Goal: Task Accomplishment & Management: Use online tool/utility

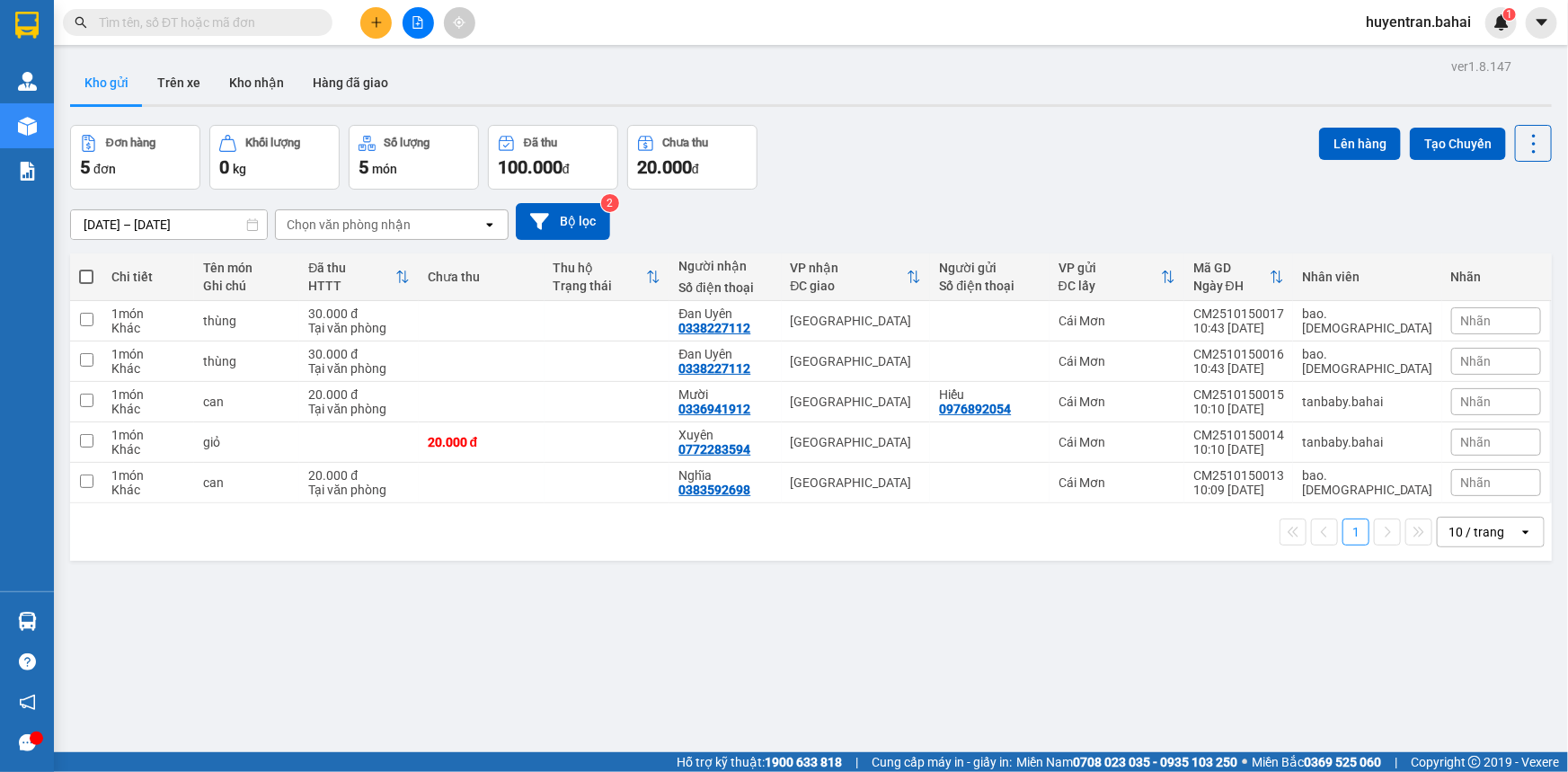
click at [84, 276] on span at bounding box center [86, 277] width 14 height 14
click at [86, 268] on input "checkbox" at bounding box center [86, 268] width 0 height 0
checkbox input "true"
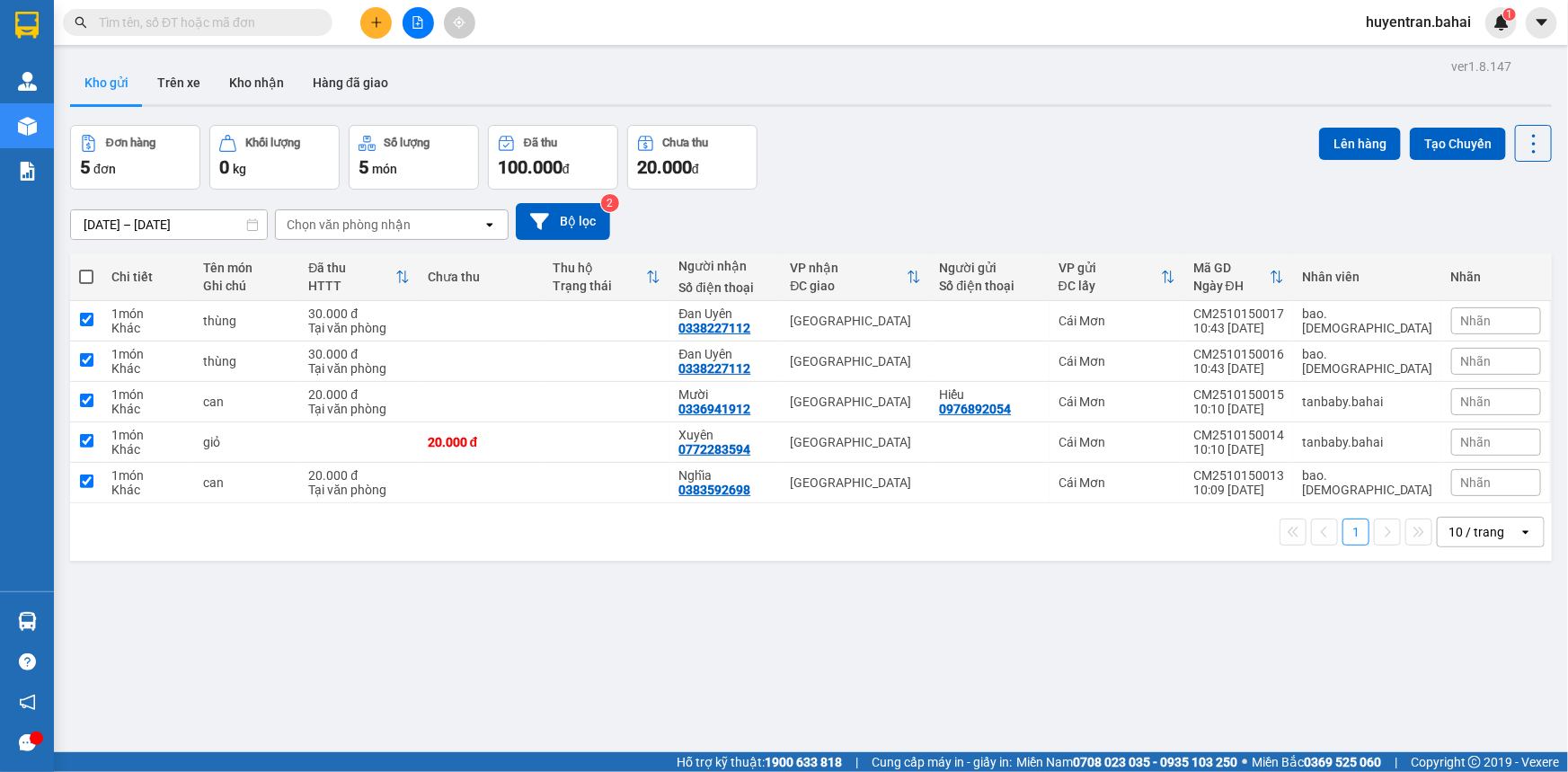
checkbox input "true"
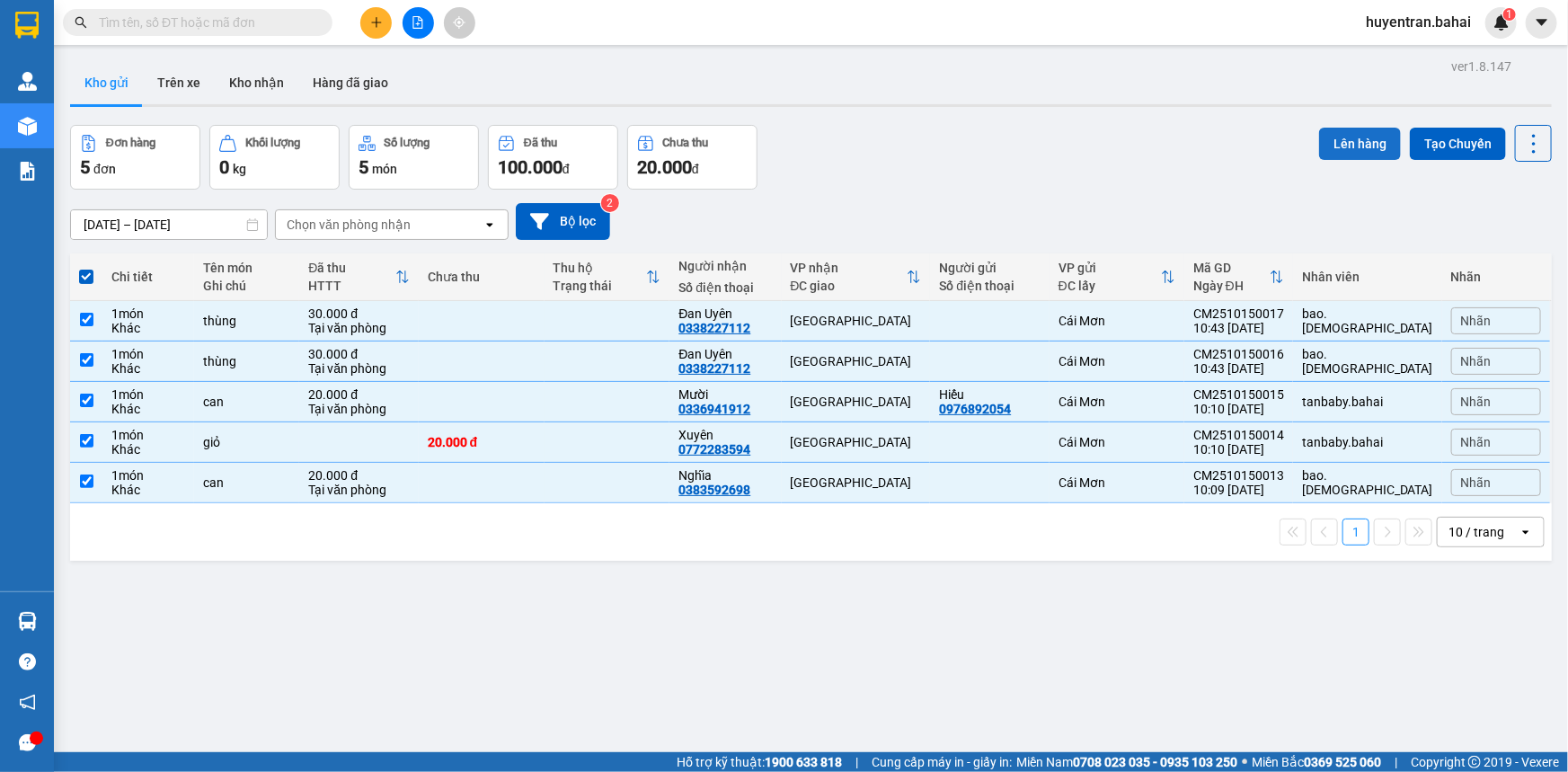
click at [1359, 149] on button "Lên hàng" at bounding box center [1360, 144] width 81 height 33
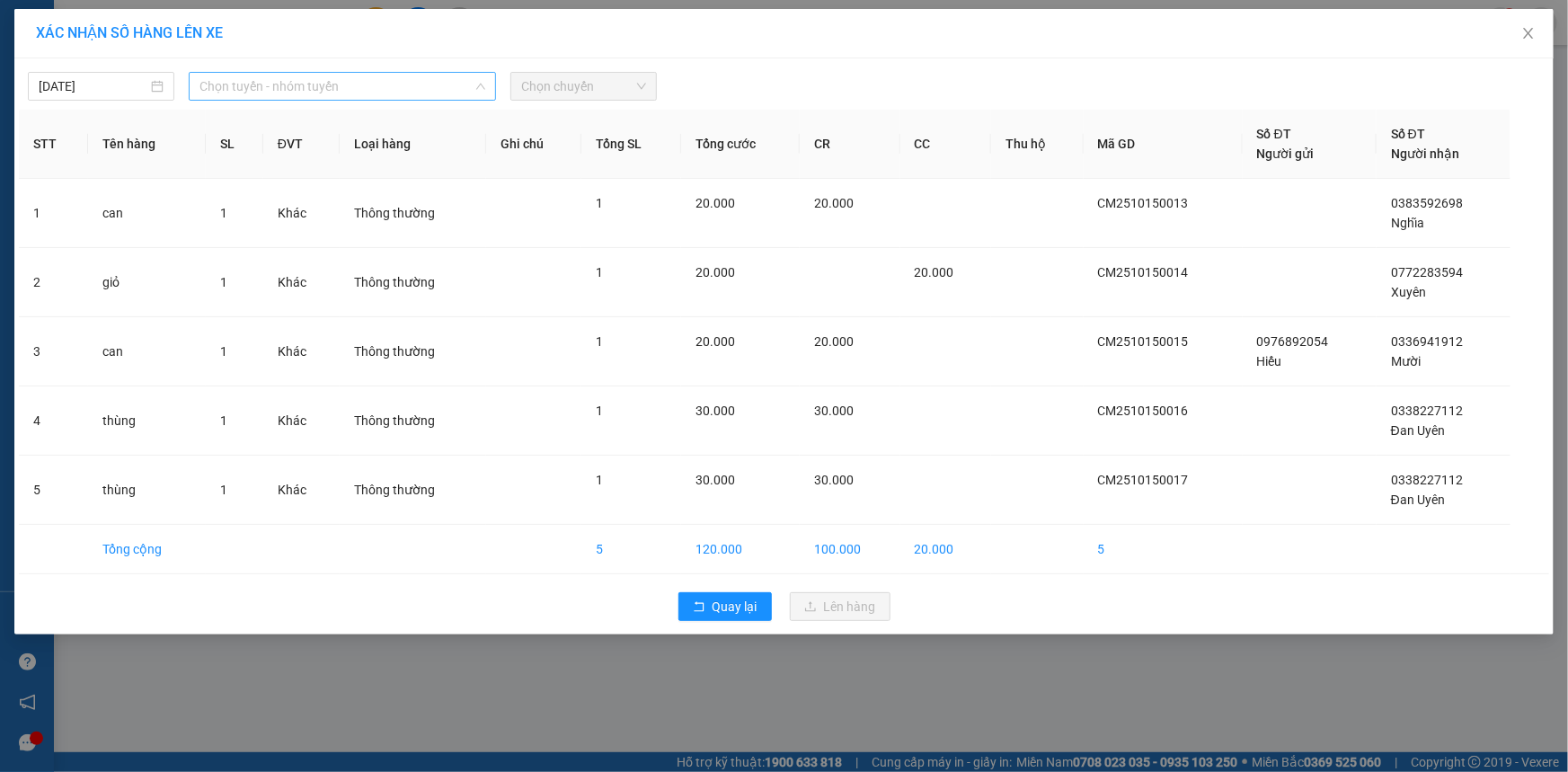
click at [260, 83] on span "Chọn tuyến - nhóm tuyến" at bounding box center [342, 86] width 286 height 27
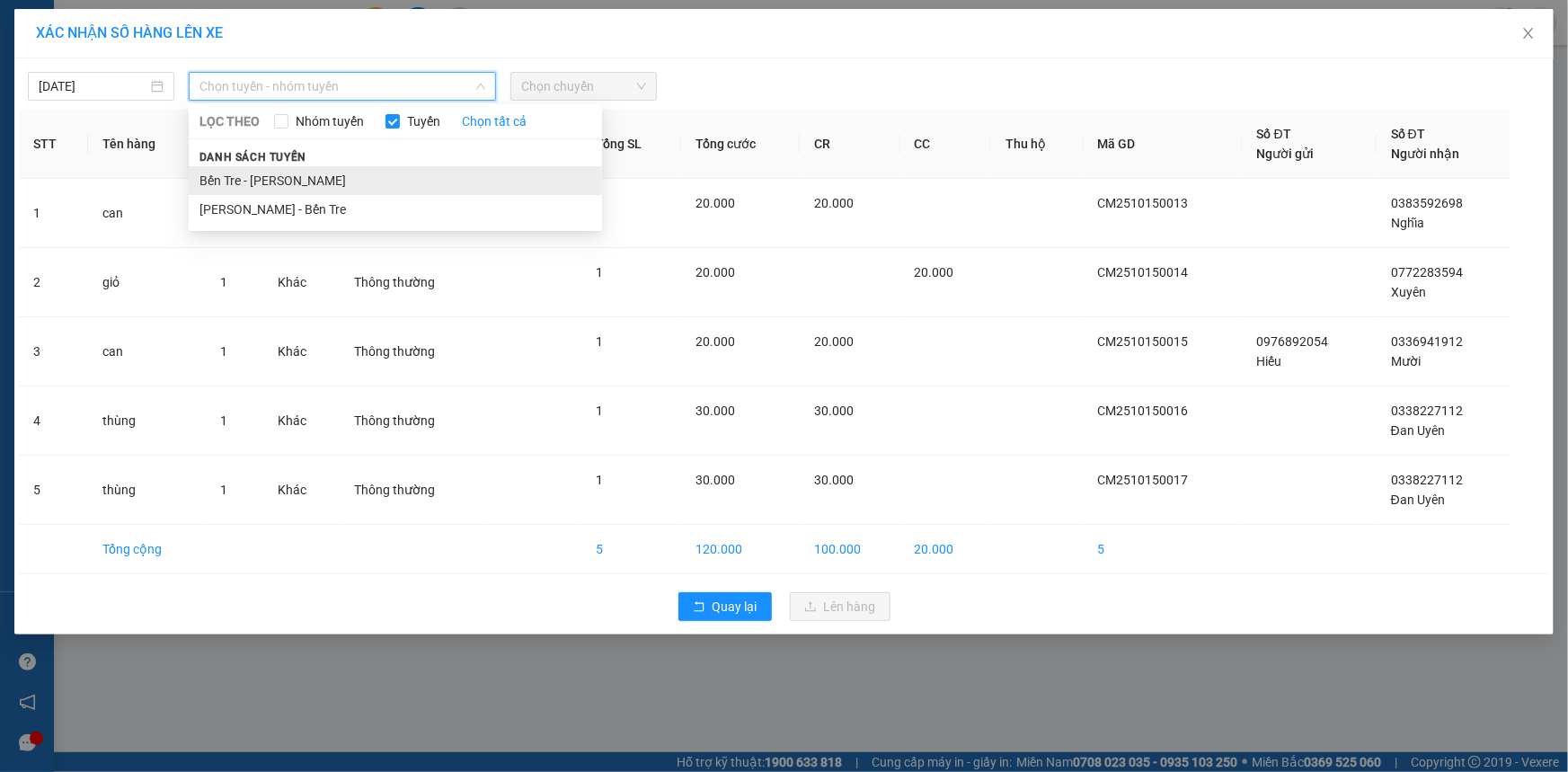
click at [218, 175] on li "Bến Tre - Hồ Chí Minh" at bounding box center [395, 181] width 414 height 29
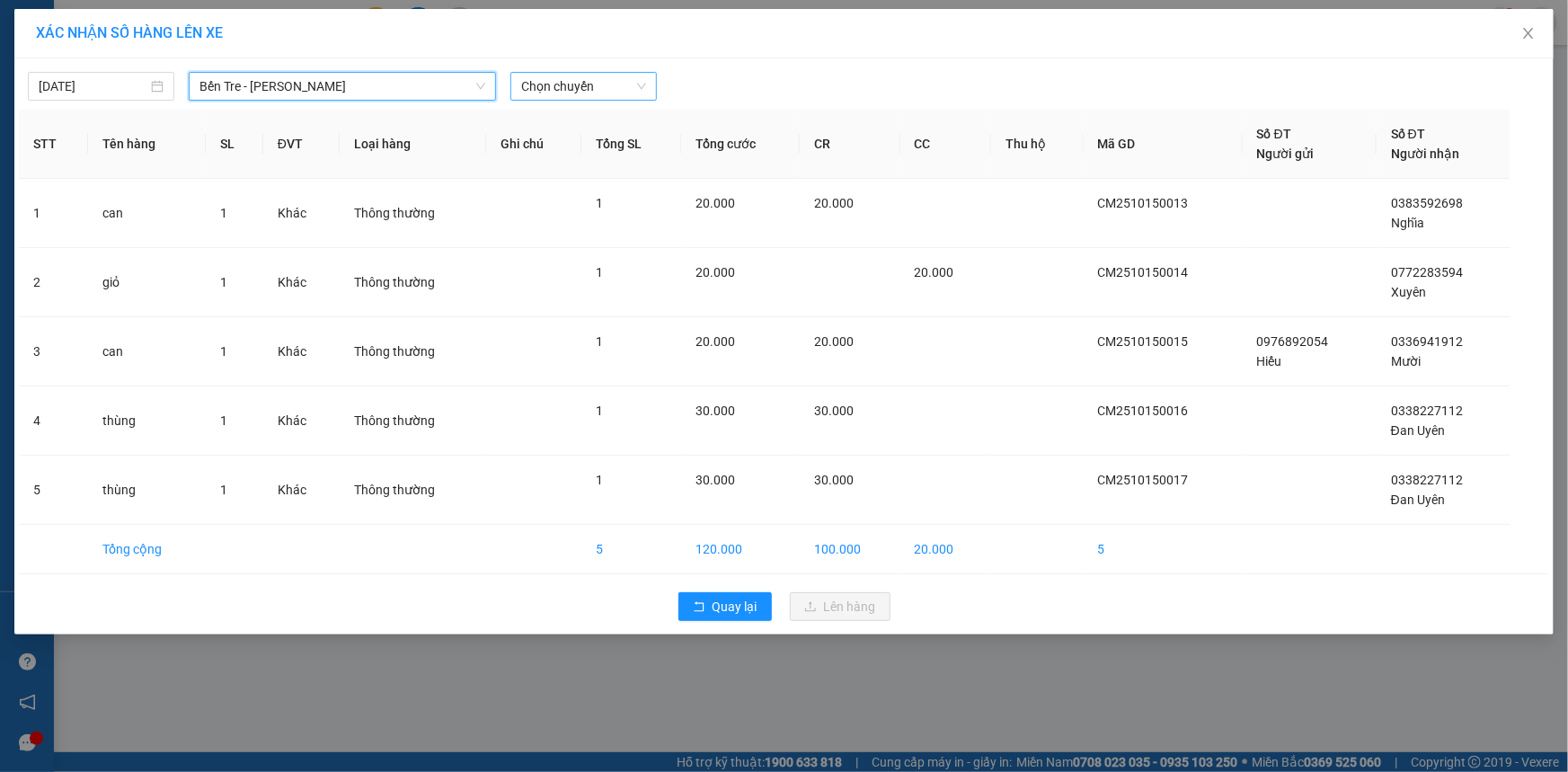
click at [577, 90] on span "Chọn chuyến" at bounding box center [584, 86] width 125 height 27
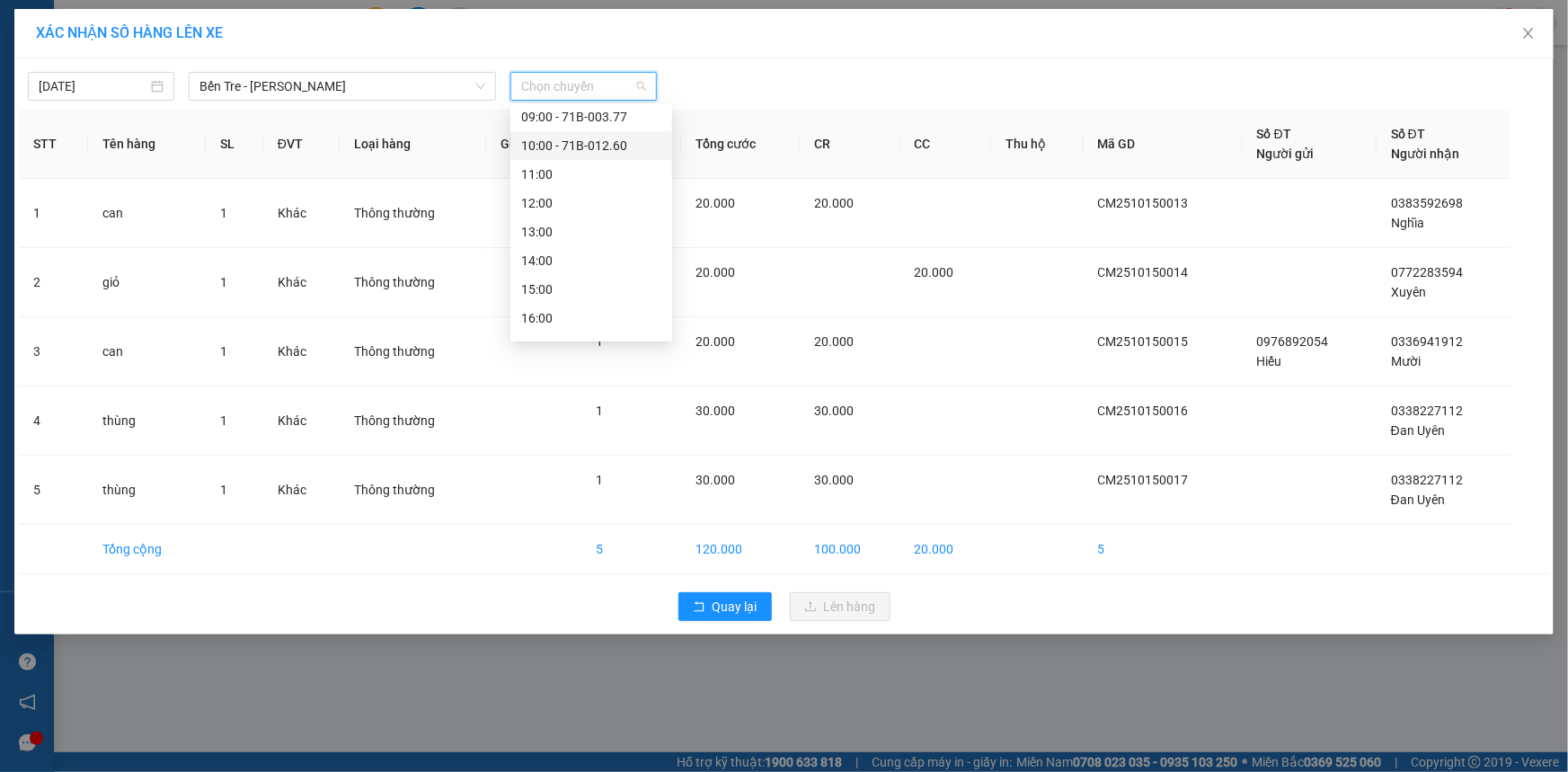
scroll to position [244, 0]
click at [538, 194] on div "12:00" at bounding box center [591, 195] width 140 height 20
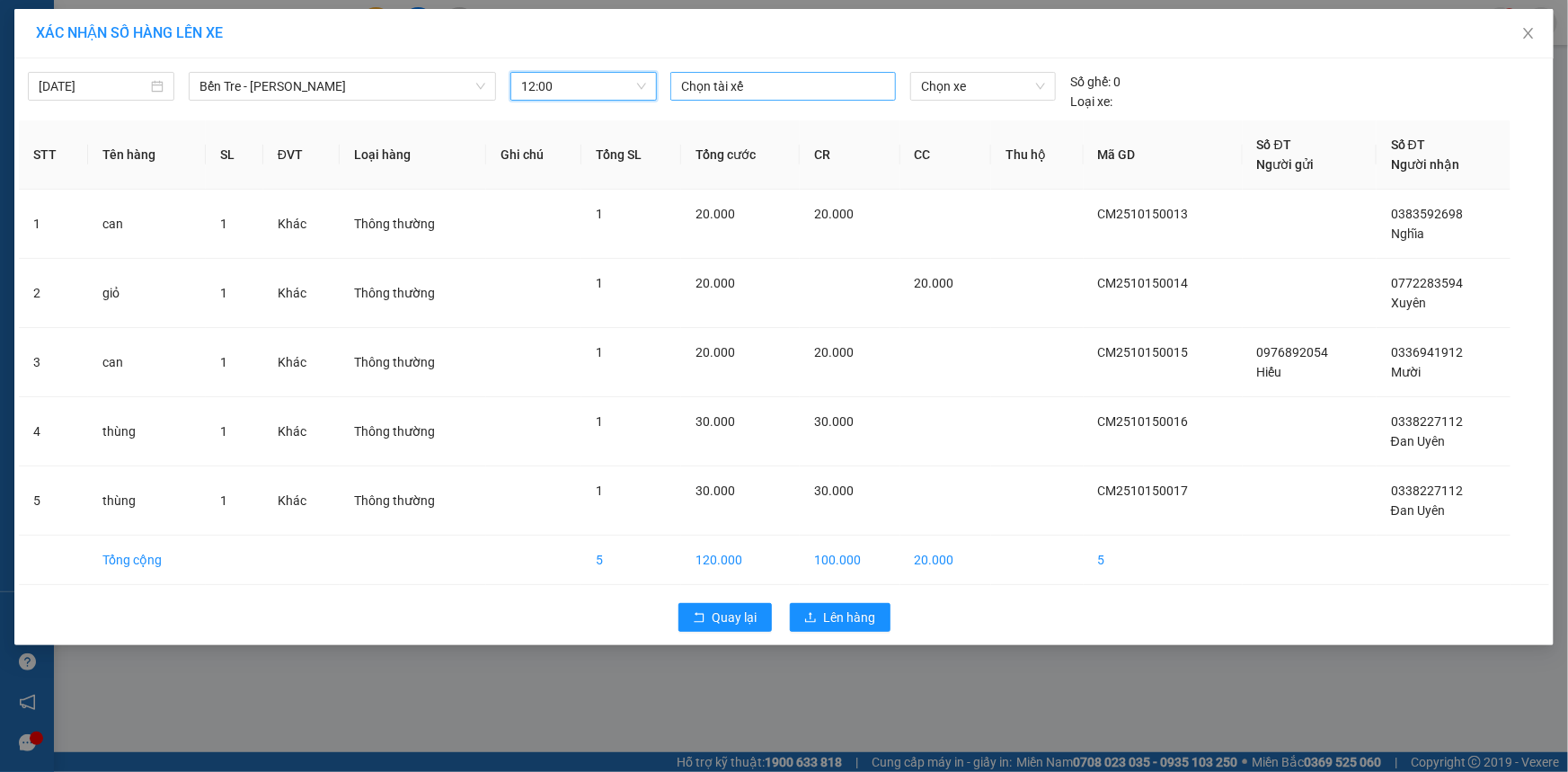
click at [709, 90] on div at bounding box center [783, 86] width 216 height 22
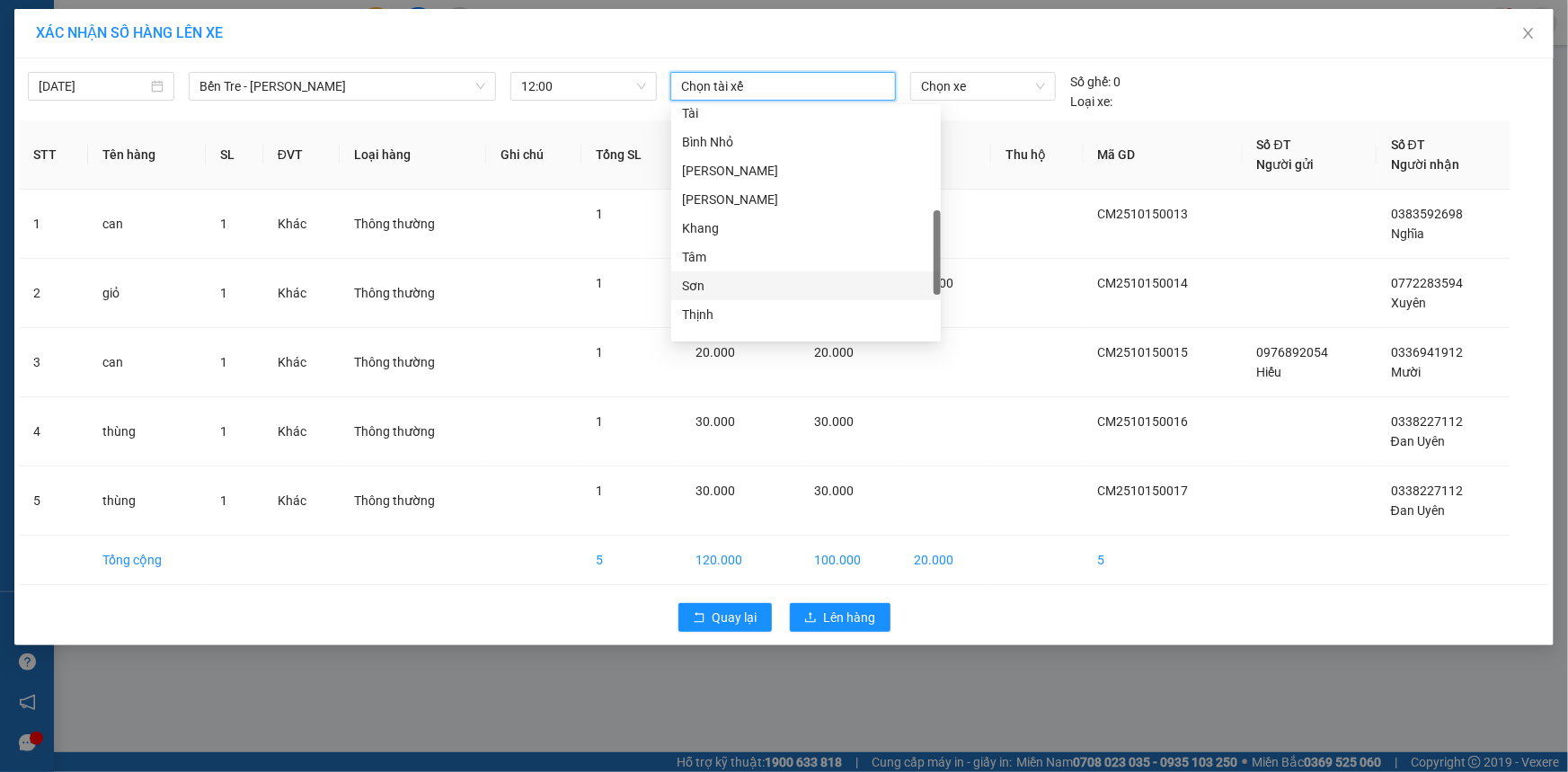
scroll to position [138, 0]
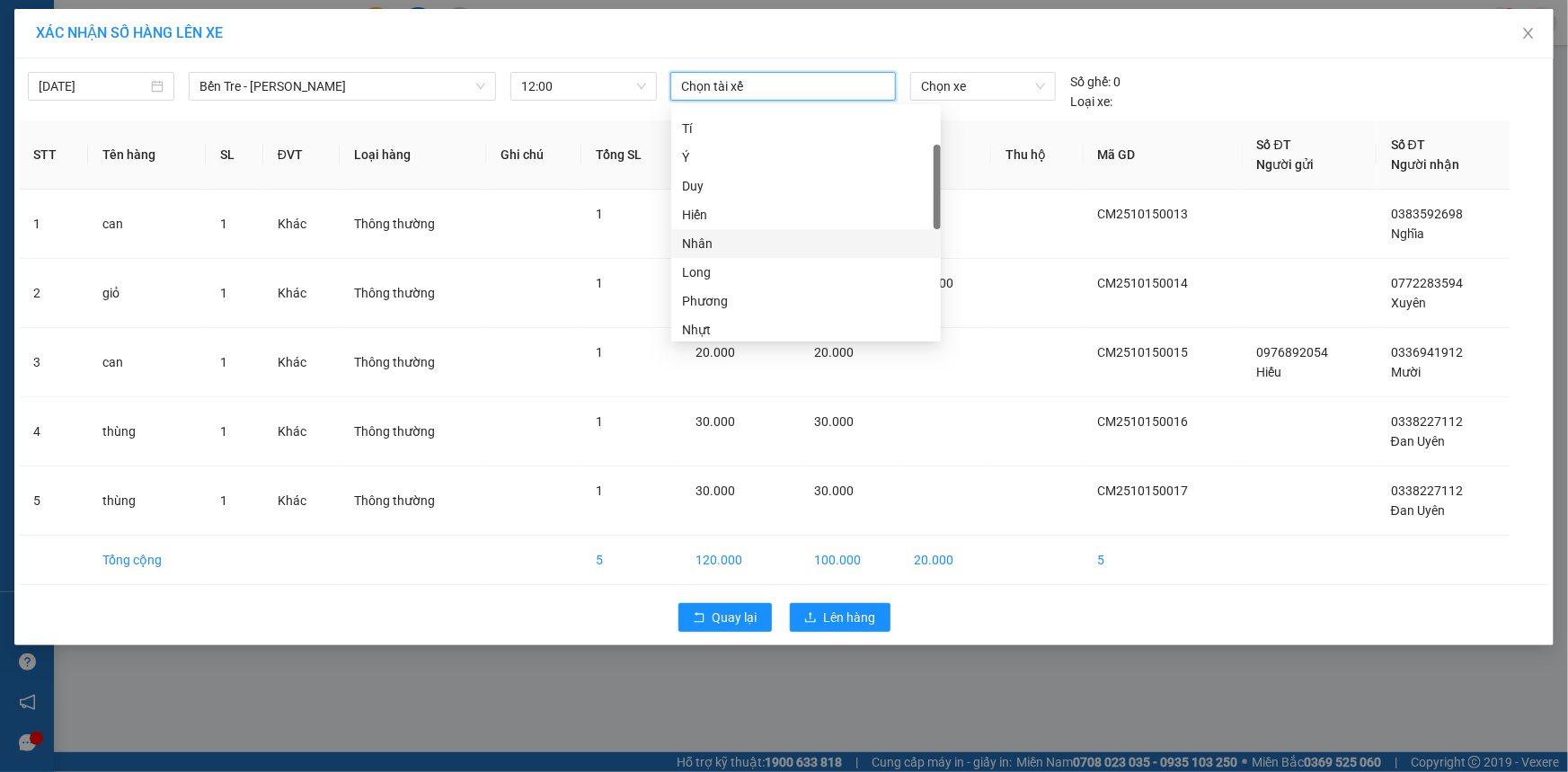
click at [755, 246] on div "Nhân" at bounding box center [806, 243] width 248 height 20
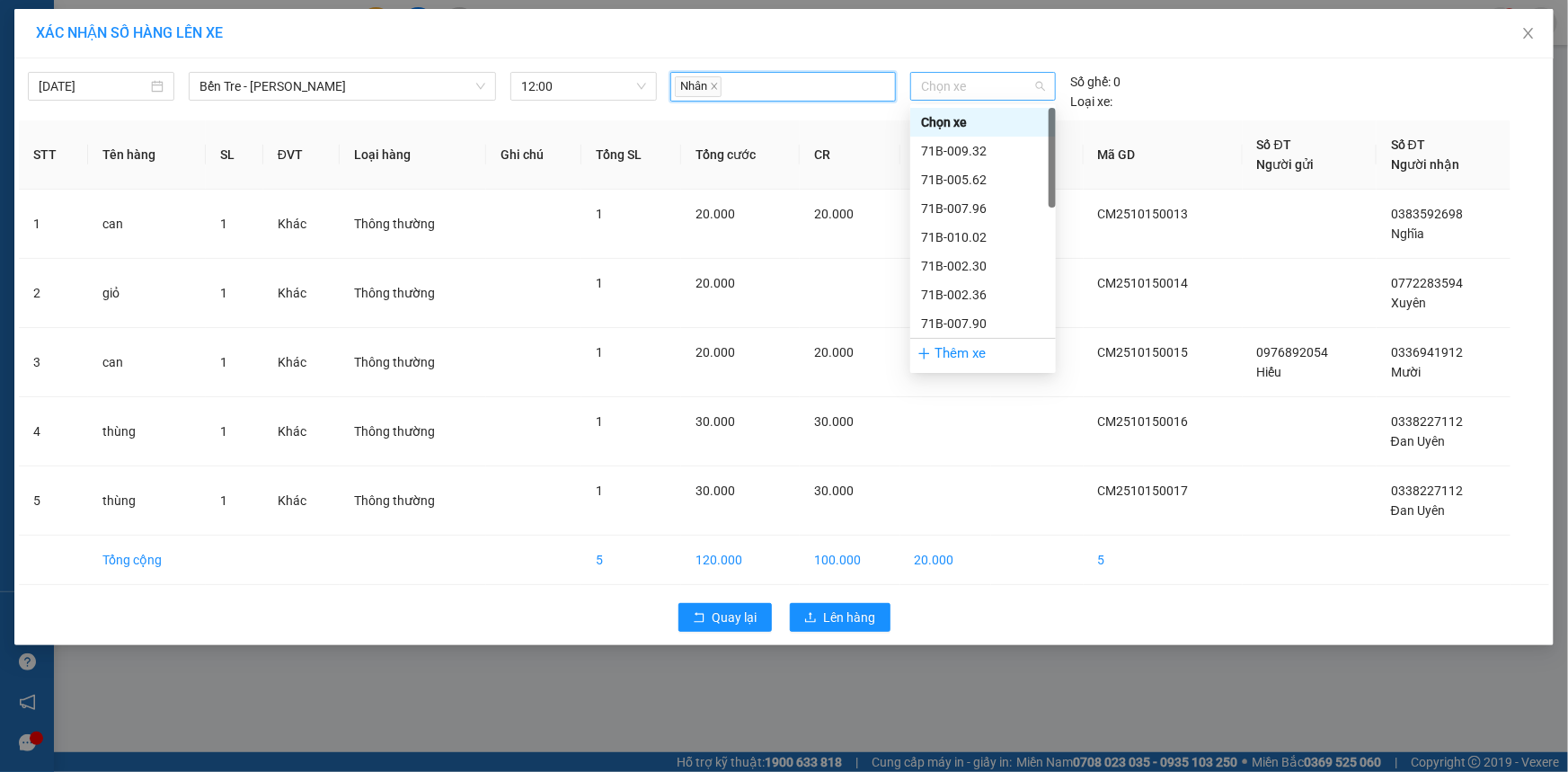
click at [995, 81] on span "Chọn xe" at bounding box center [983, 86] width 124 height 27
click at [1000, 259] on div "71B-002.30" at bounding box center [983, 266] width 124 height 20
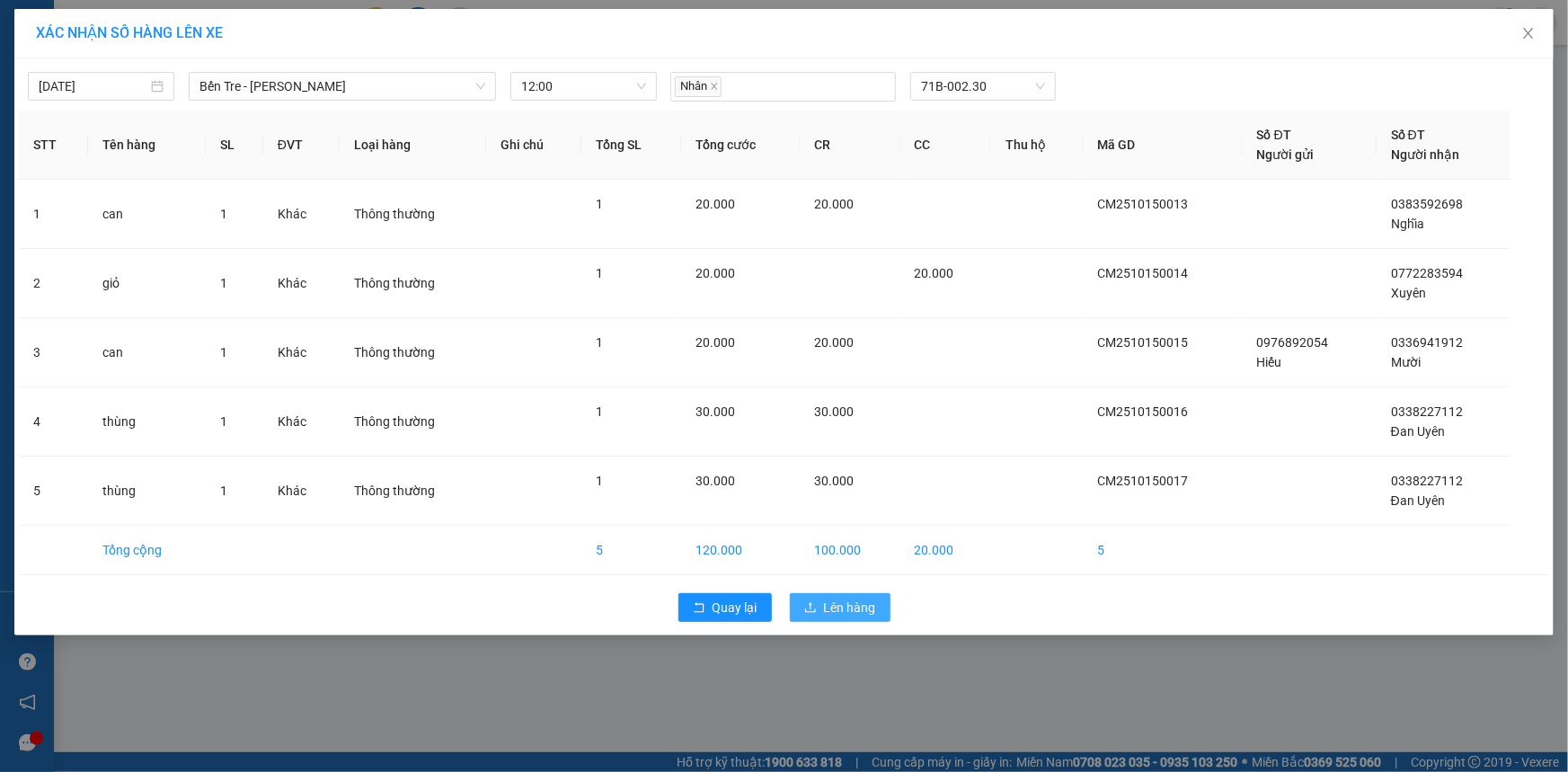
drag, startPoint x: 844, startPoint y: 596, endPoint x: 901, endPoint y: 582, distance: 58.7
click at [844, 593] on button "Lên hàng" at bounding box center [840, 607] width 100 height 29
